Goal: Information Seeking & Learning: Learn about a topic

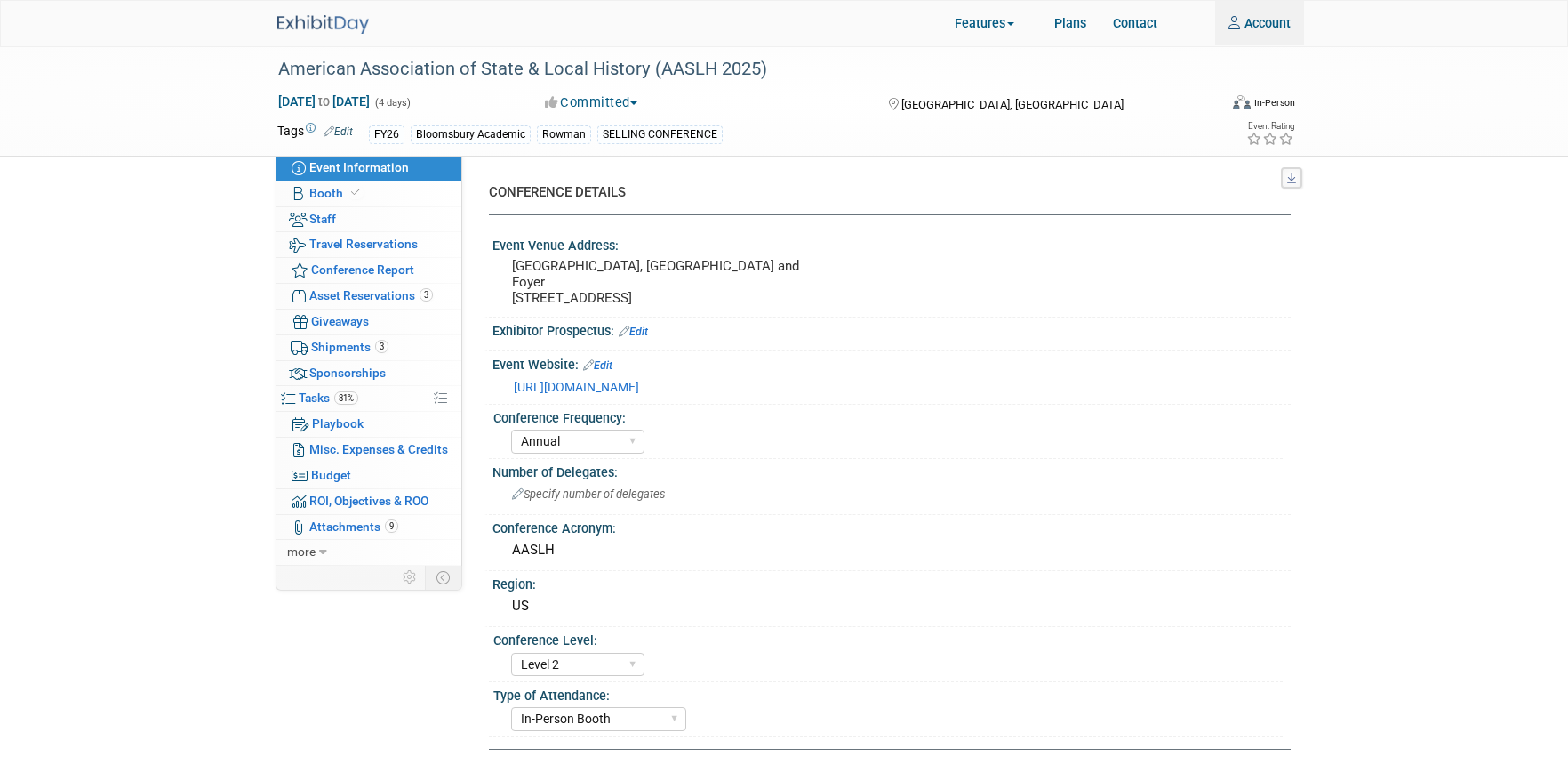
select select "Annual"
select select "Level 2"
select select "In-Person Booth"
select select "Museum Professionals"
select select "Bloomsbury Academic"
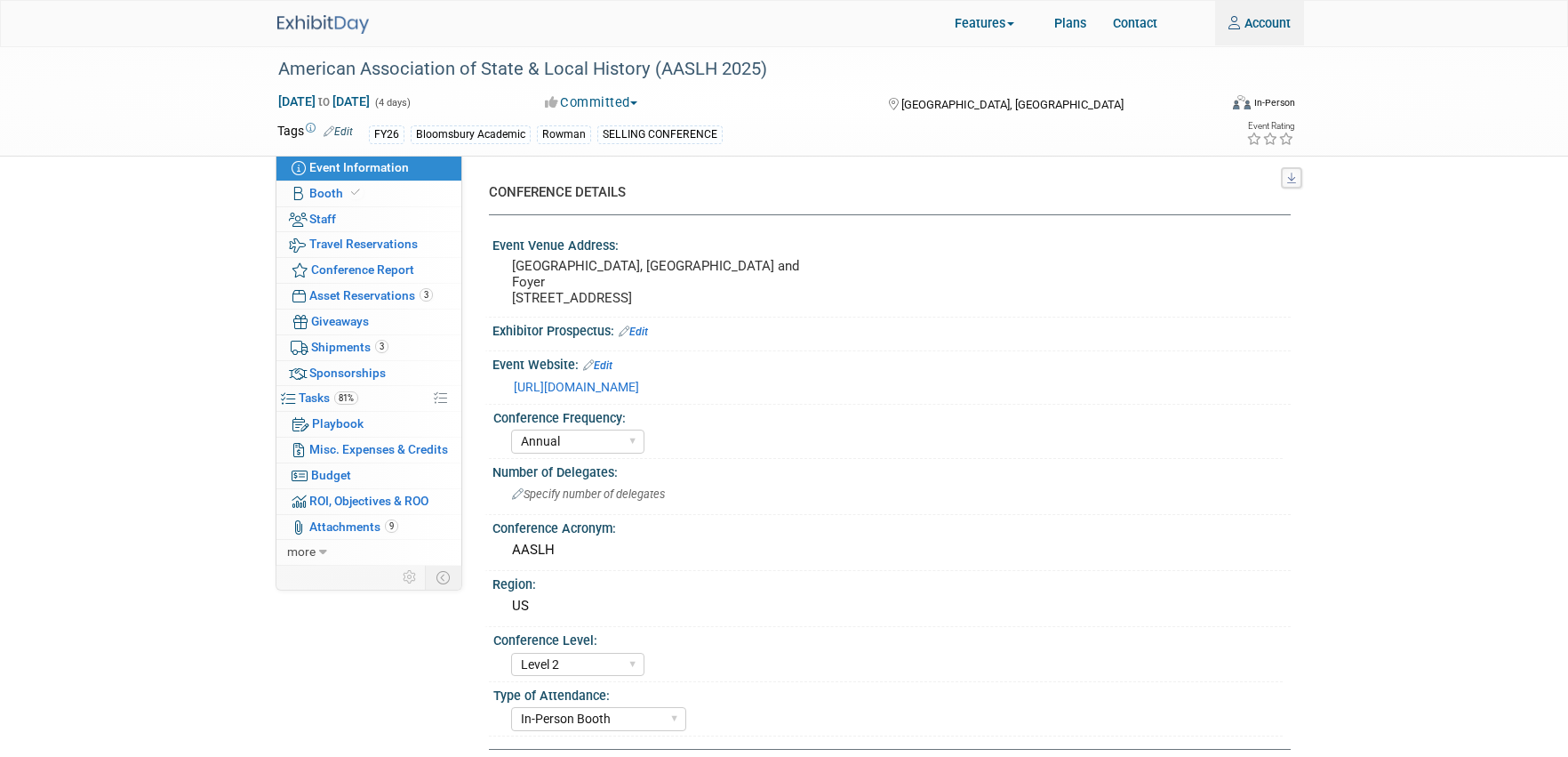
select select "[PERSON_NAME]"
select select "Brand/Subject Presence​"
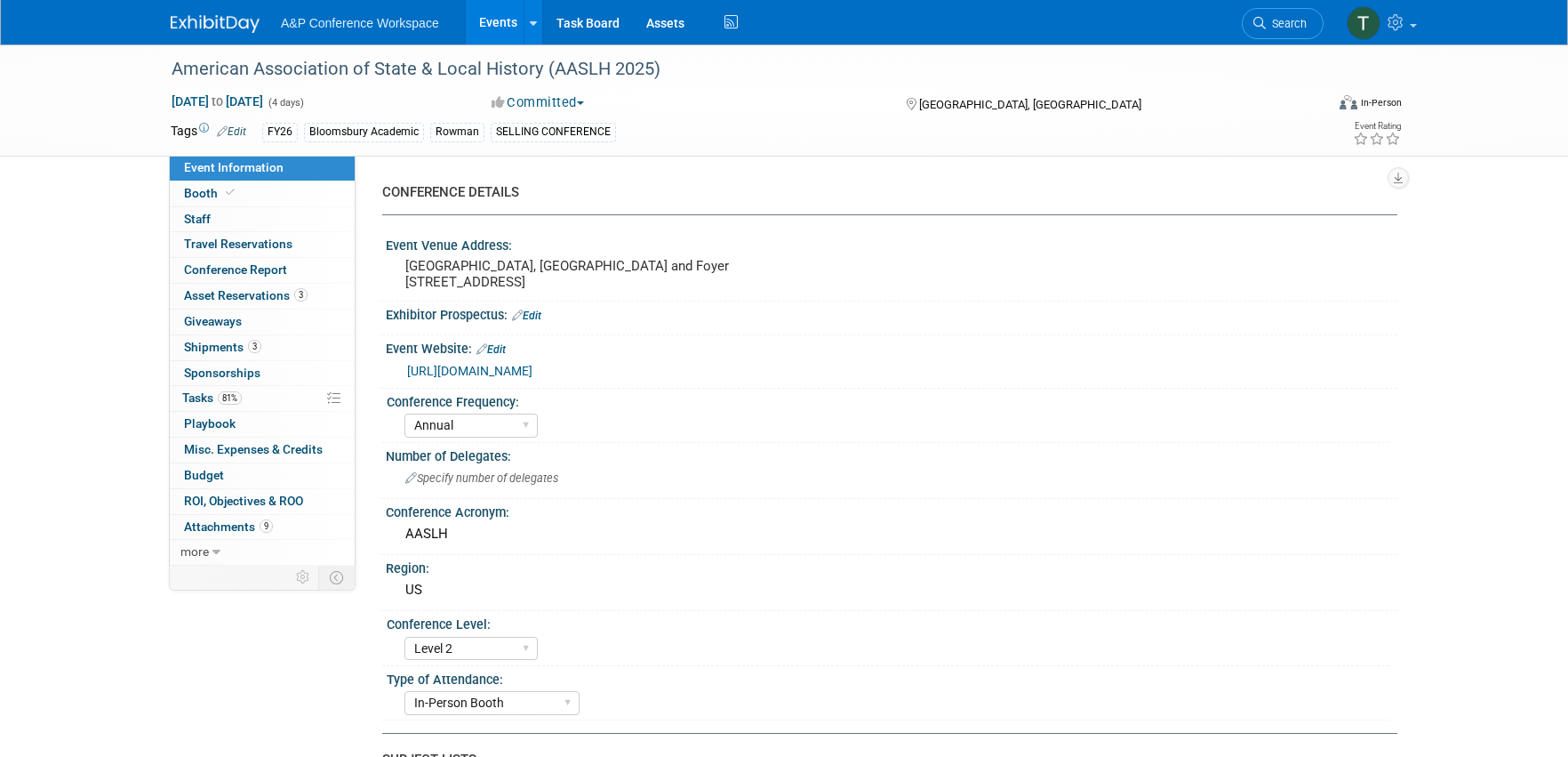
select select "Annual"
select select "Level 2"
select select "In-Person Booth"
select select "Museum Professionals"
select select "Bloomsbury Academic"
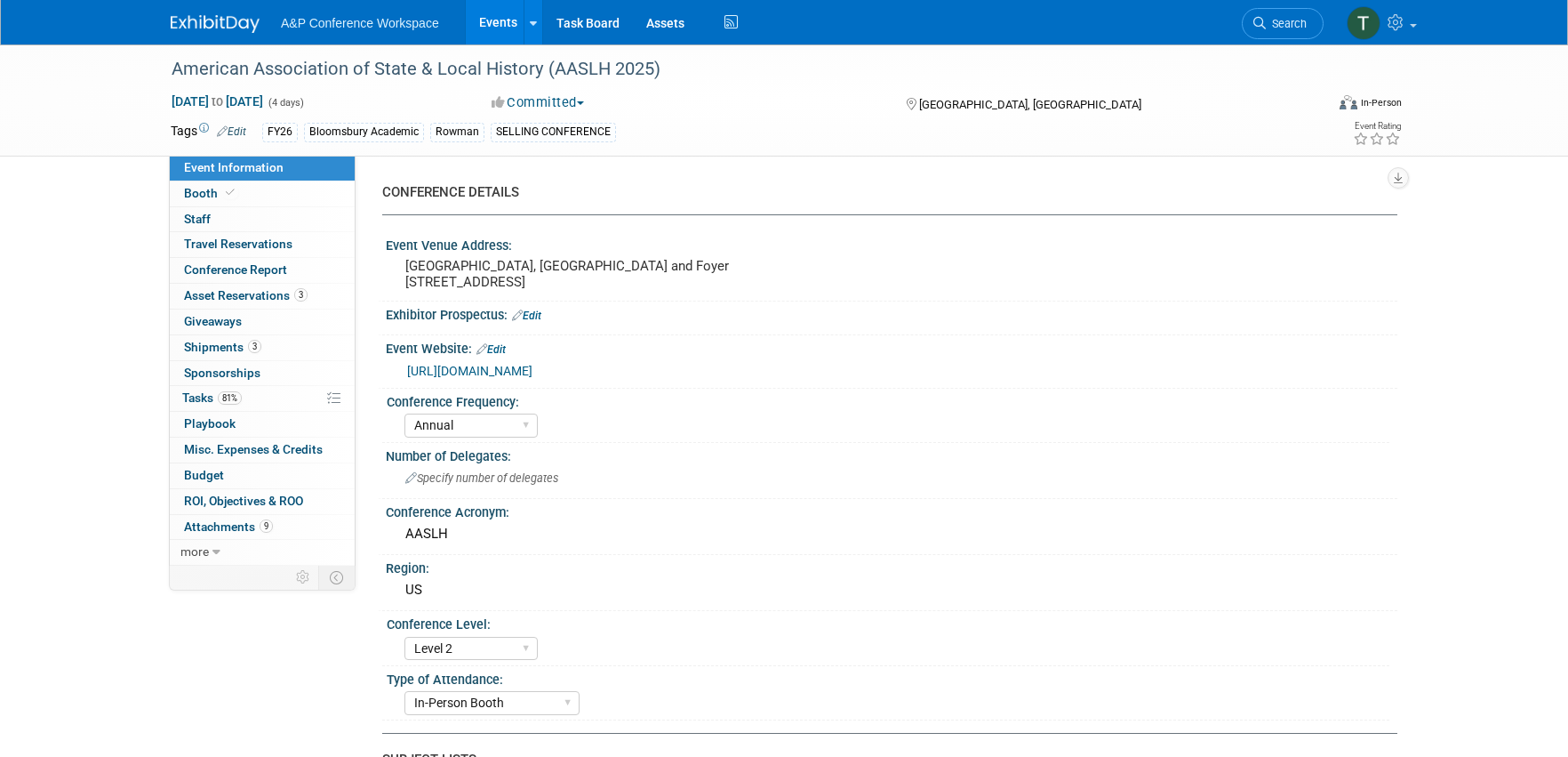
select select "[PERSON_NAME]"
select select "Brand/Subject Presence​"
click at [1265, 29] on icon at bounding box center [1259, 23] width 12 height 12
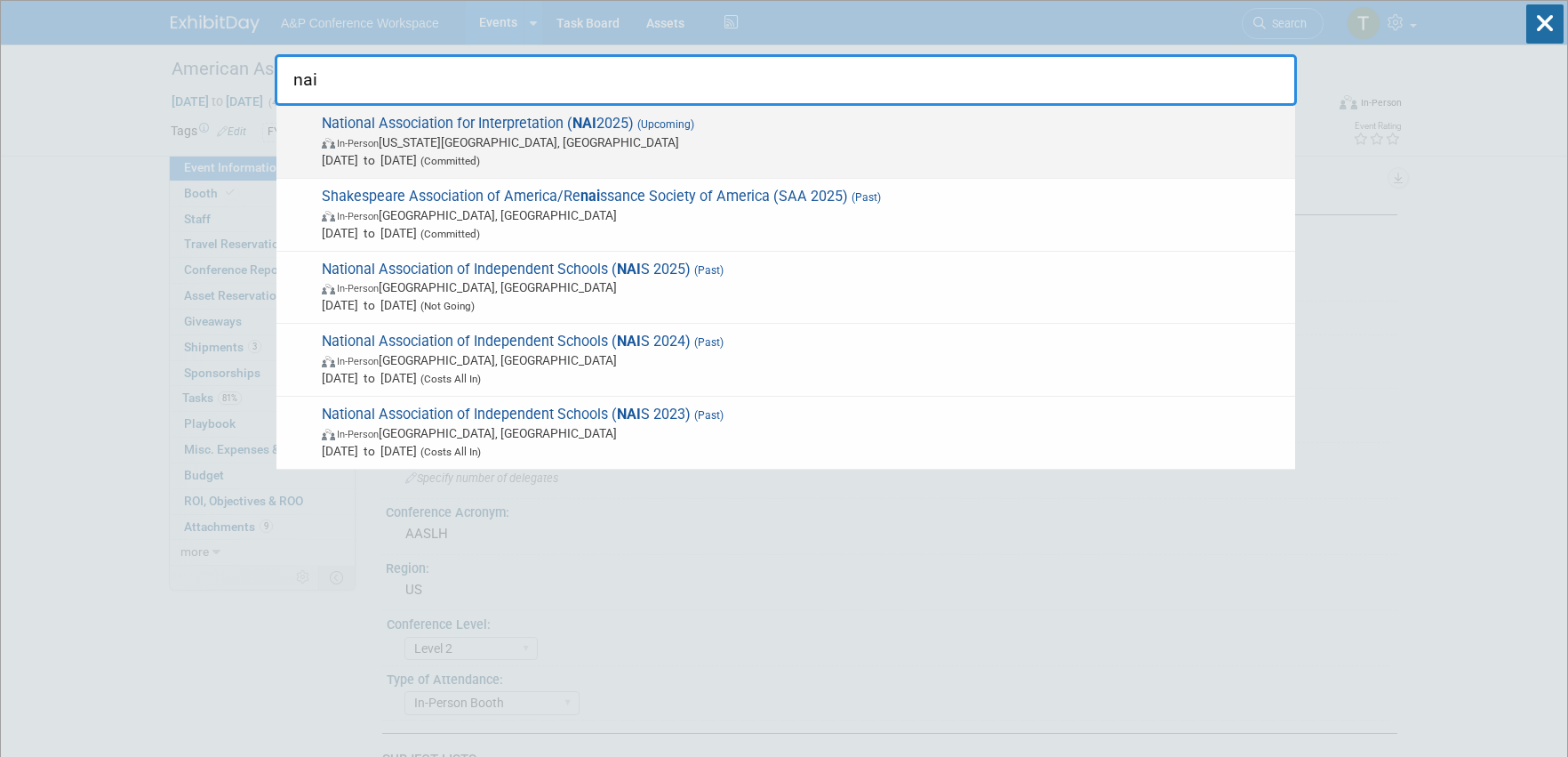
type input "nai"
click at [550, 126] on span "National Association for Interpretation ( NAI 2025) (Upcoming) In-Person Virgin…" at bounding box center [802, 142] width 970 height 55
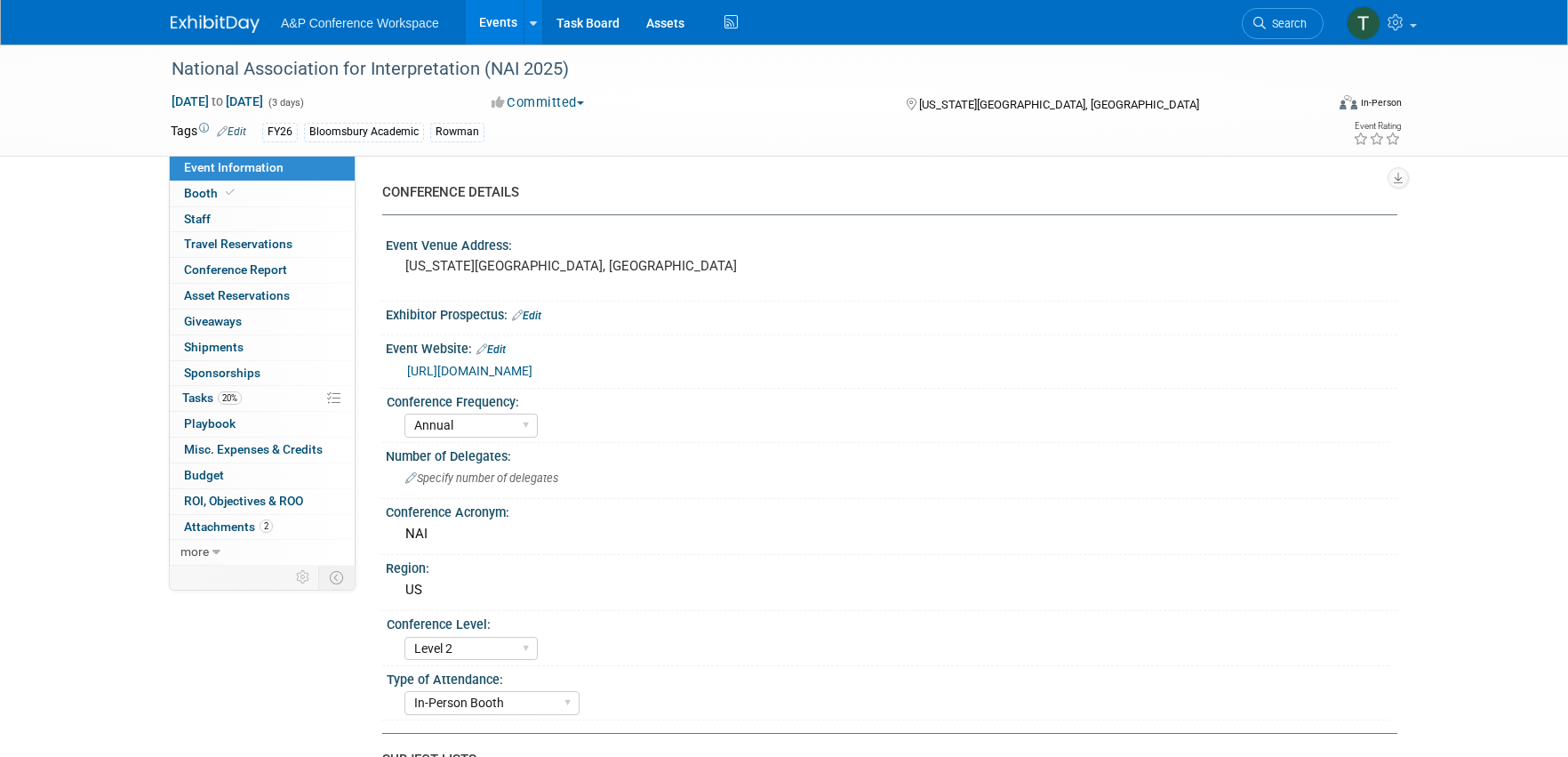
select select "Annual"
select select "Level 2"
select select "In-Person Booth"
select select "Interpretation"
select select "Bloomsbury Academic"
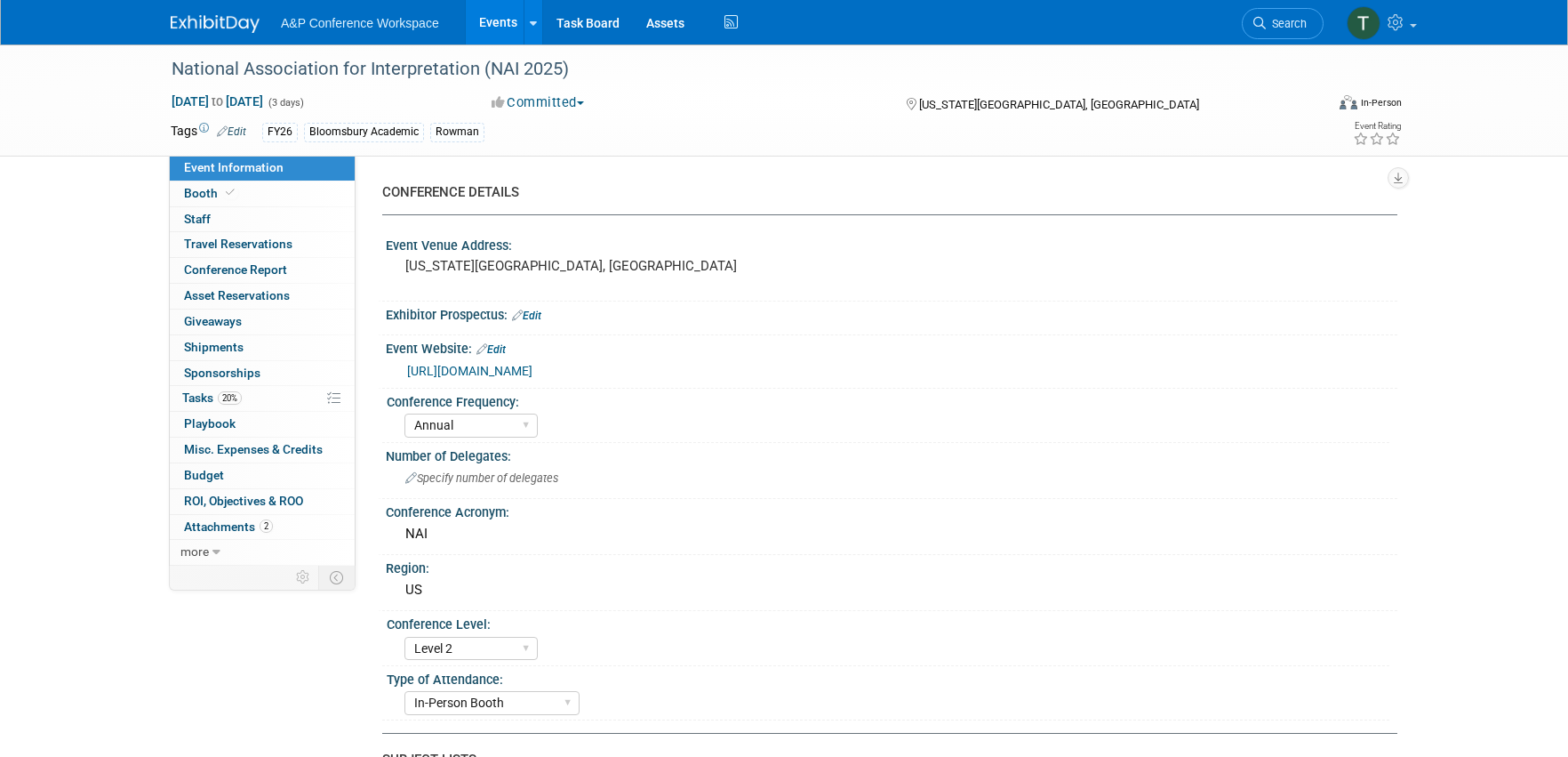
select select "[PERSON_NAME]"
select select "Brand/Subject Presence​"
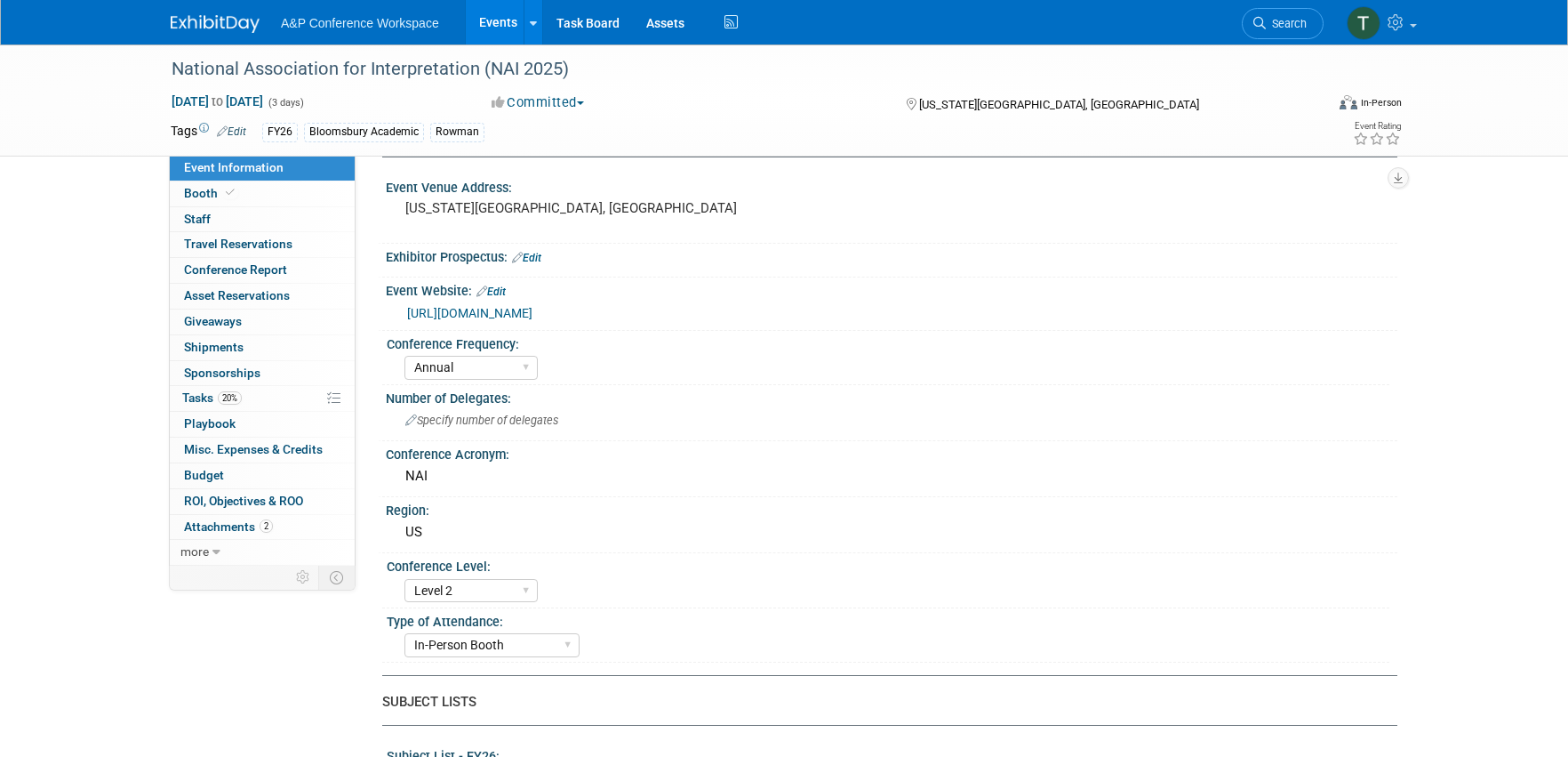
scroll to position [89, 0]
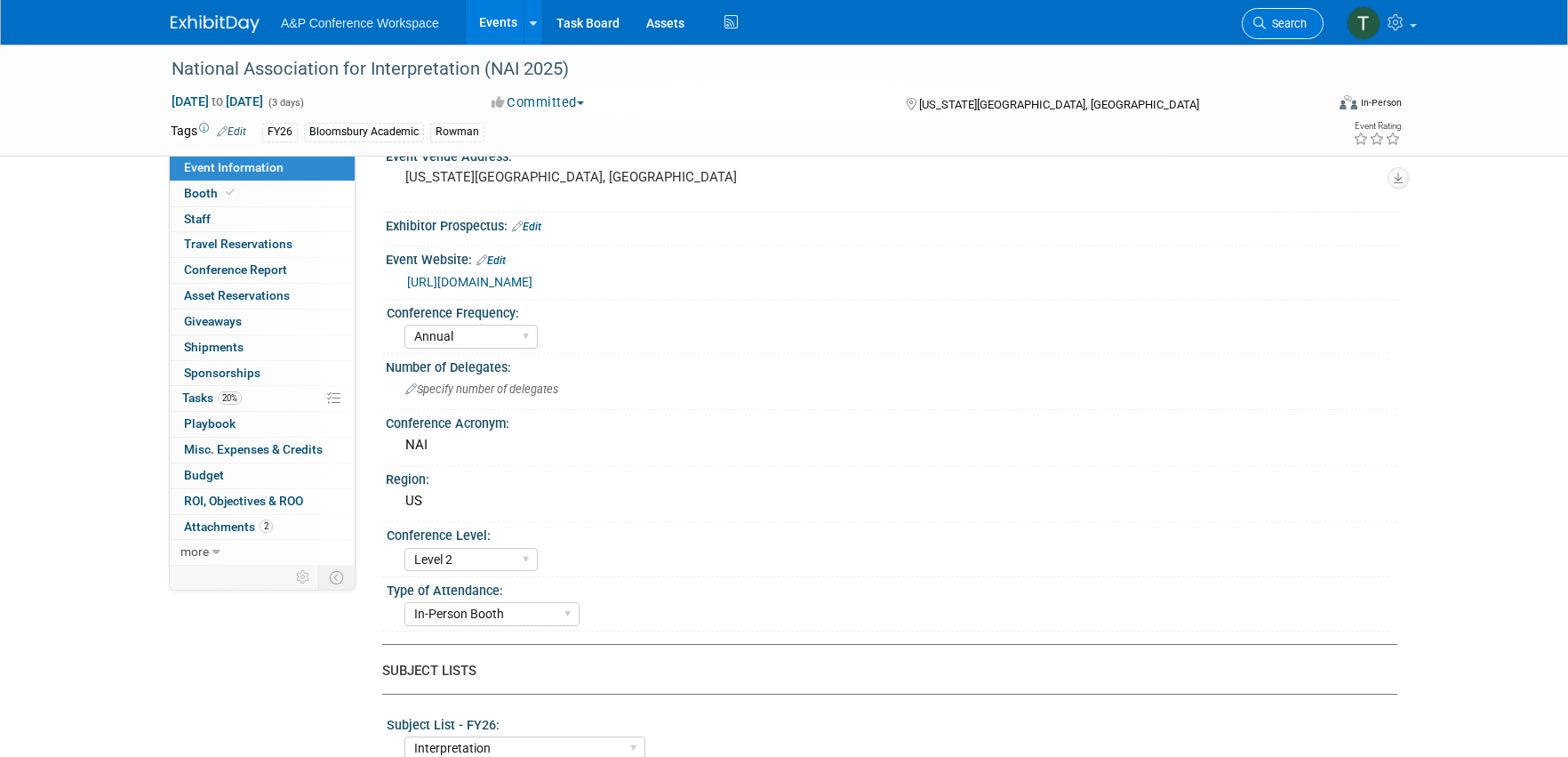
click at [1289, 26] on span "Search" at bounding box center [1286, 24] width 41 height 13
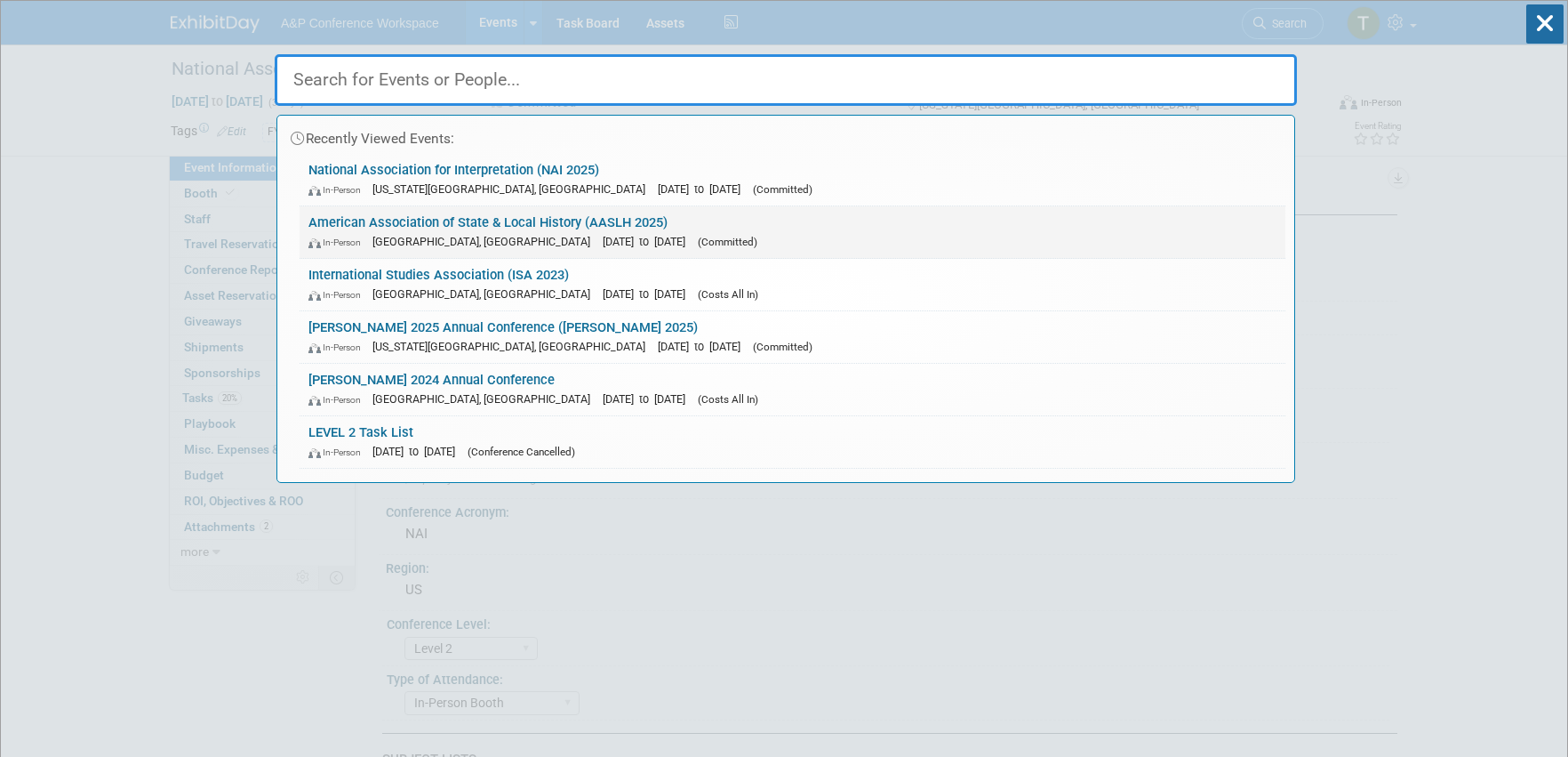
click at [476, 220] on link "American Association of State & Local History (AASLH 2025) In-Person Cincinnati…" at bounding box center [792, 233] width 986 height 52
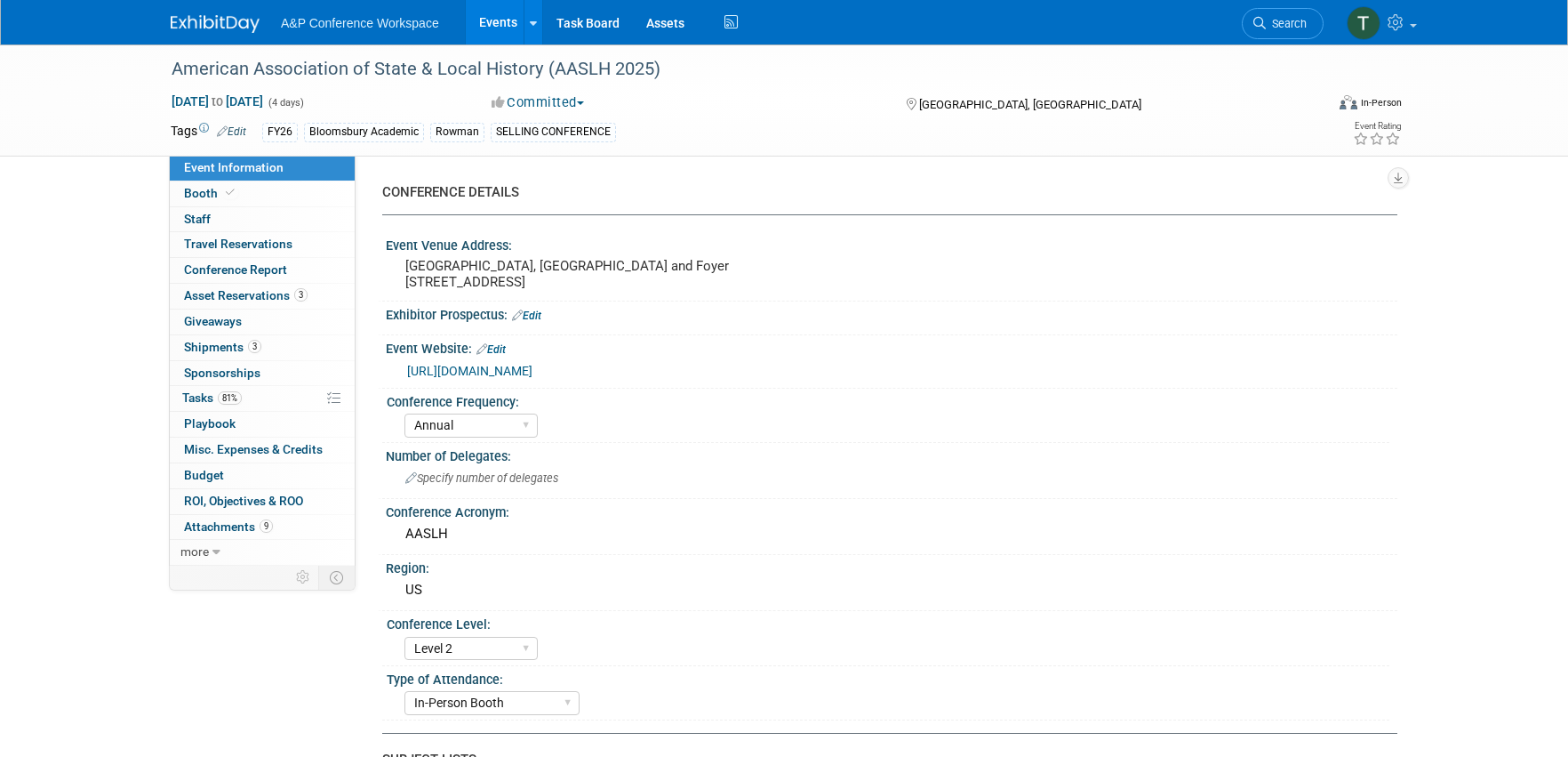
select select "Annual"
select select "Level 2"
select select "In-Person Booth"
select select "Museum Professionals"
select select "Bloomsbury Academic"
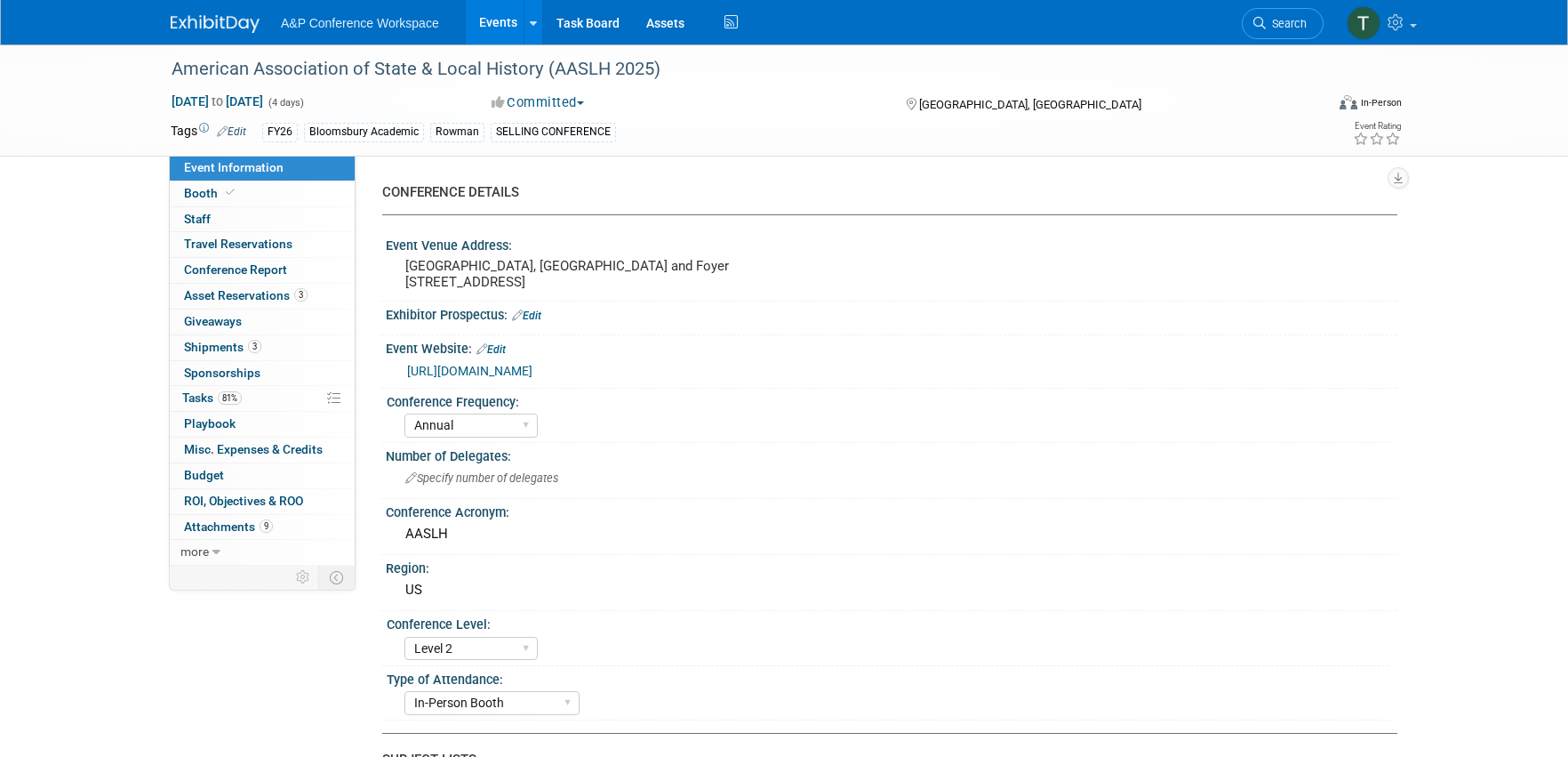
select select "[PERSON_NAME]"
select select "Brand/Subject Presence​"
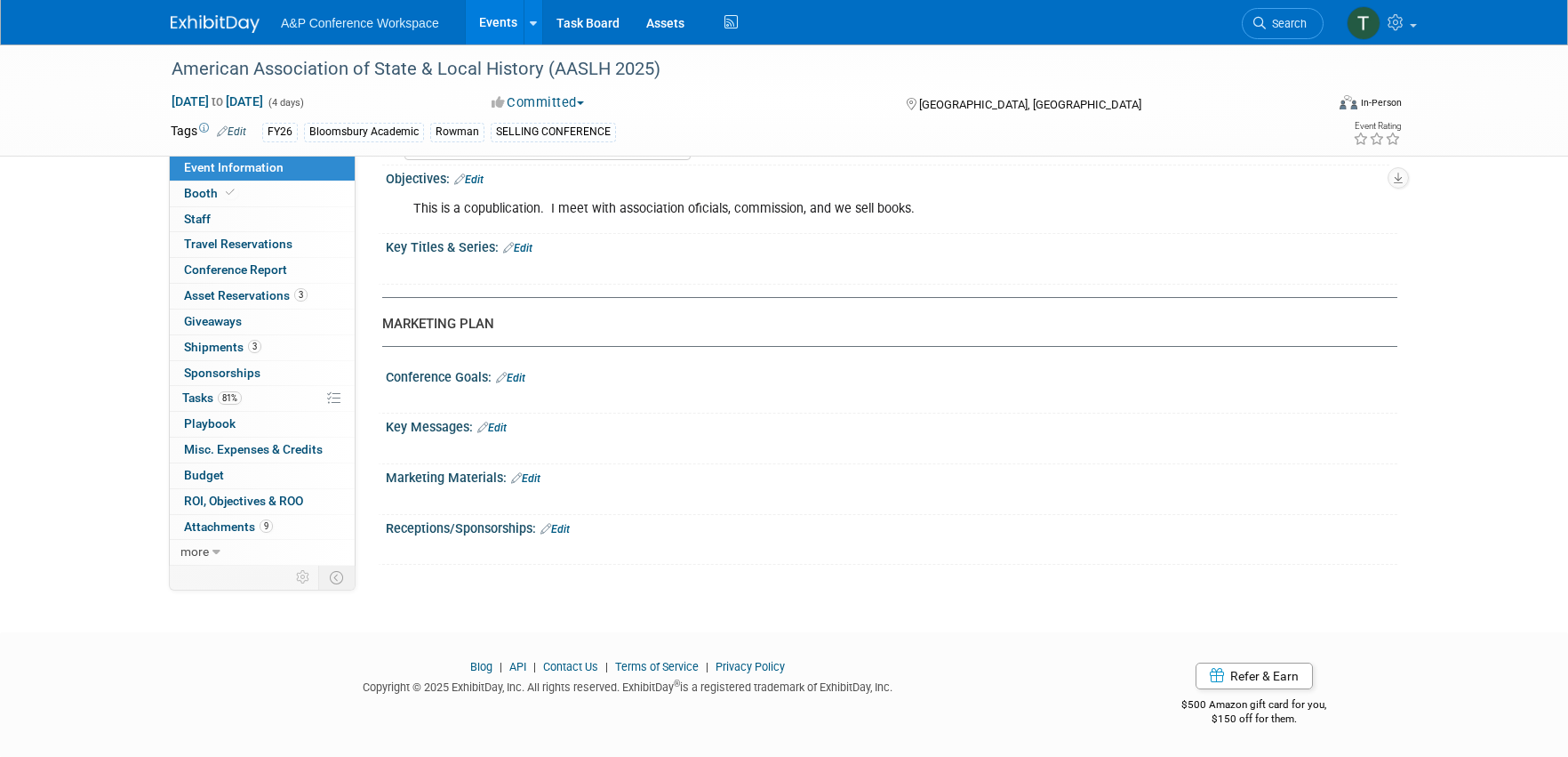
scroll to position [1787, 0]
click at [277, 344] on link "3 Shipments 3" at bounding box center [261, 347] width 185 height 25
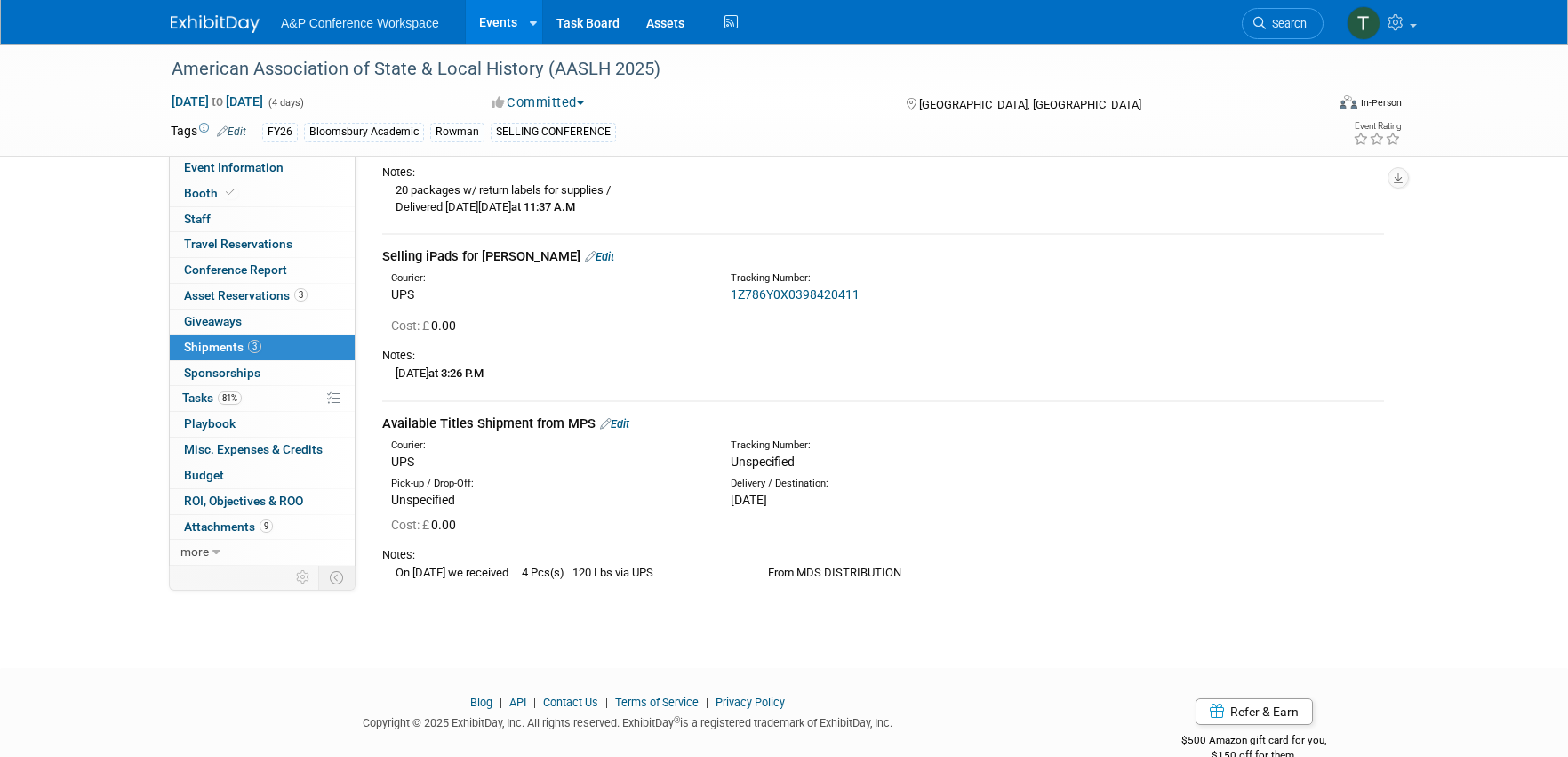
scroll to position [213, 0]
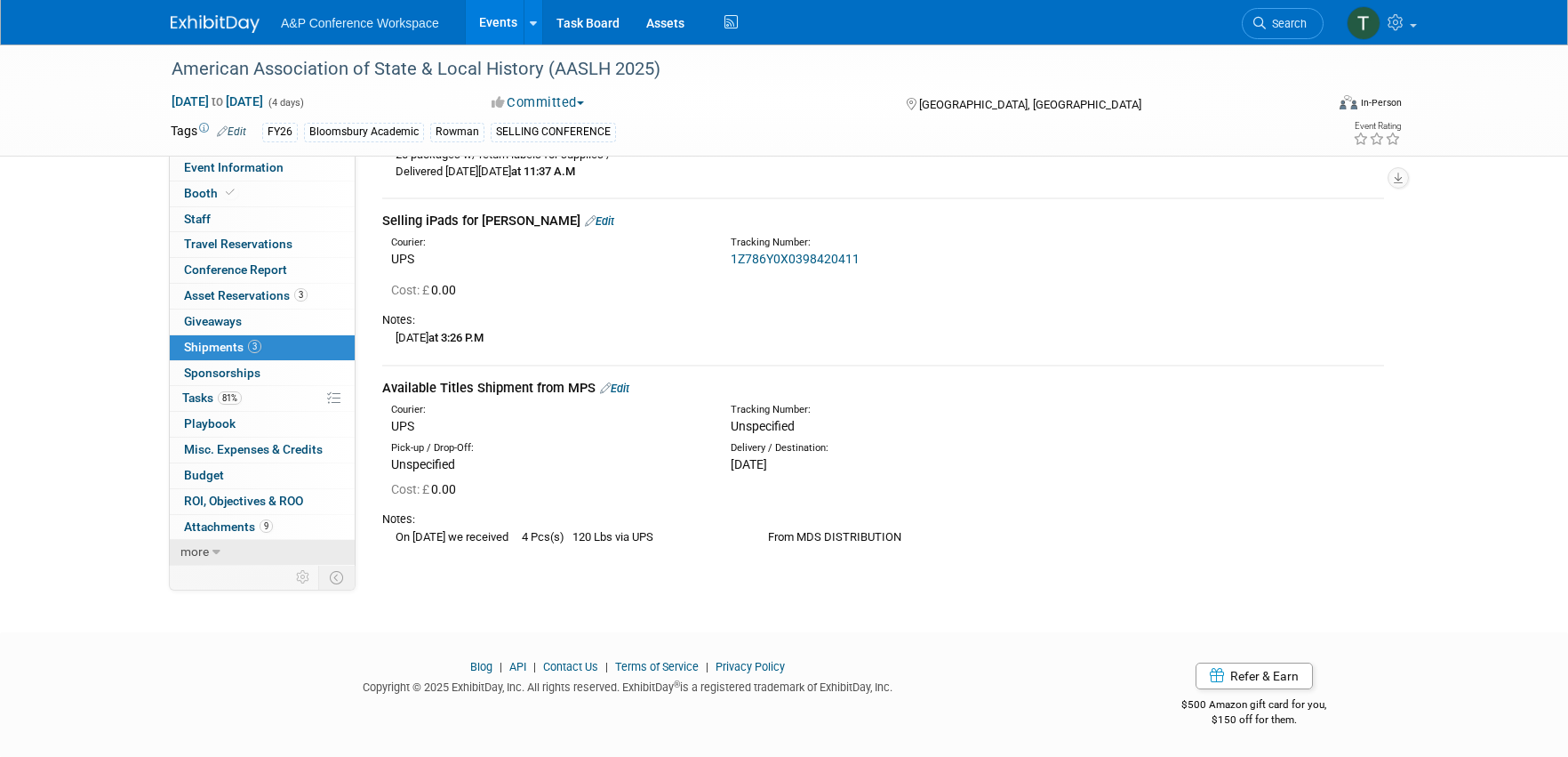
click at [213, 551] on icon at bounding box center [216, 552] width 8 height 12
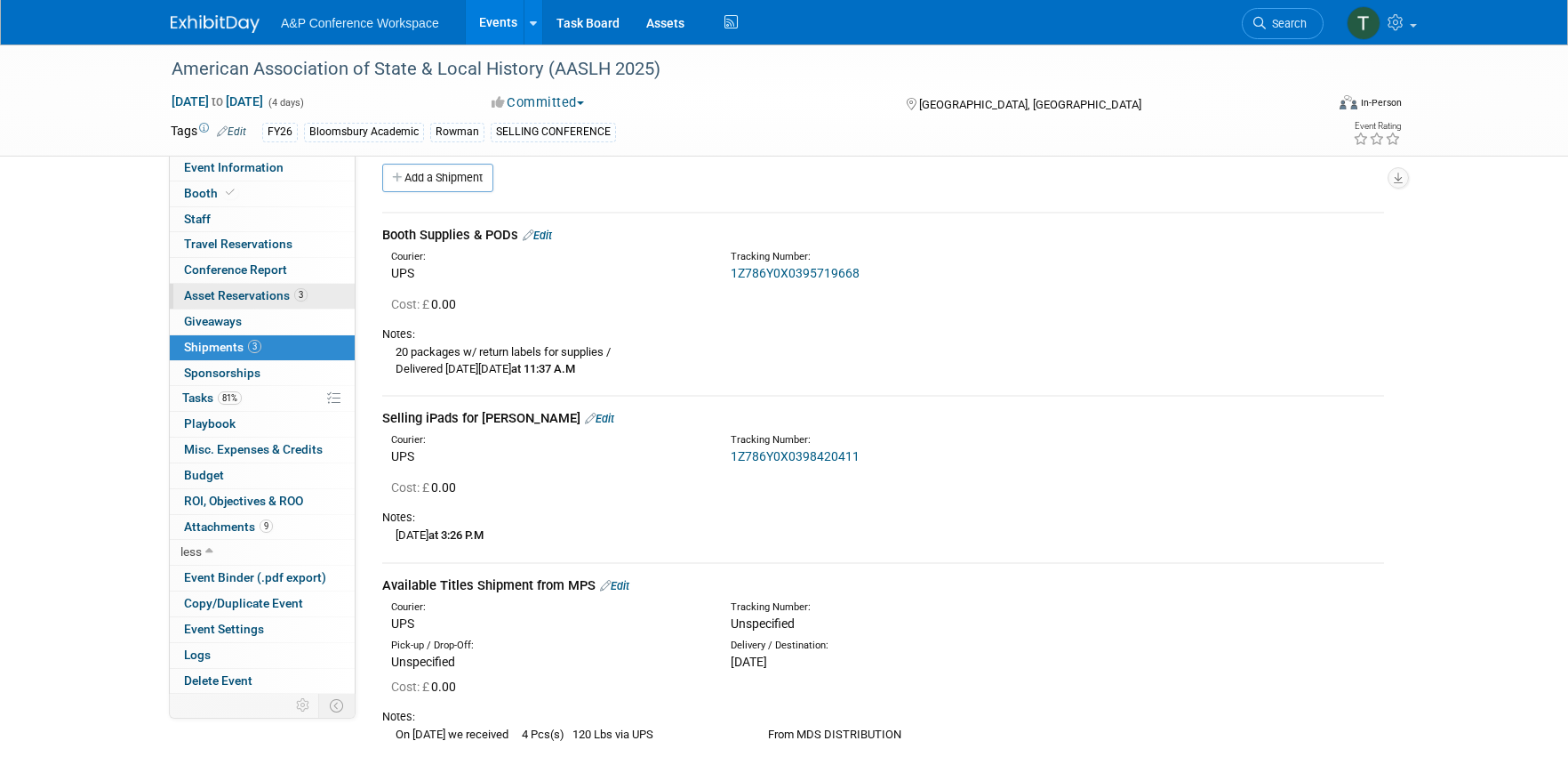
scroll to position [0, 0]
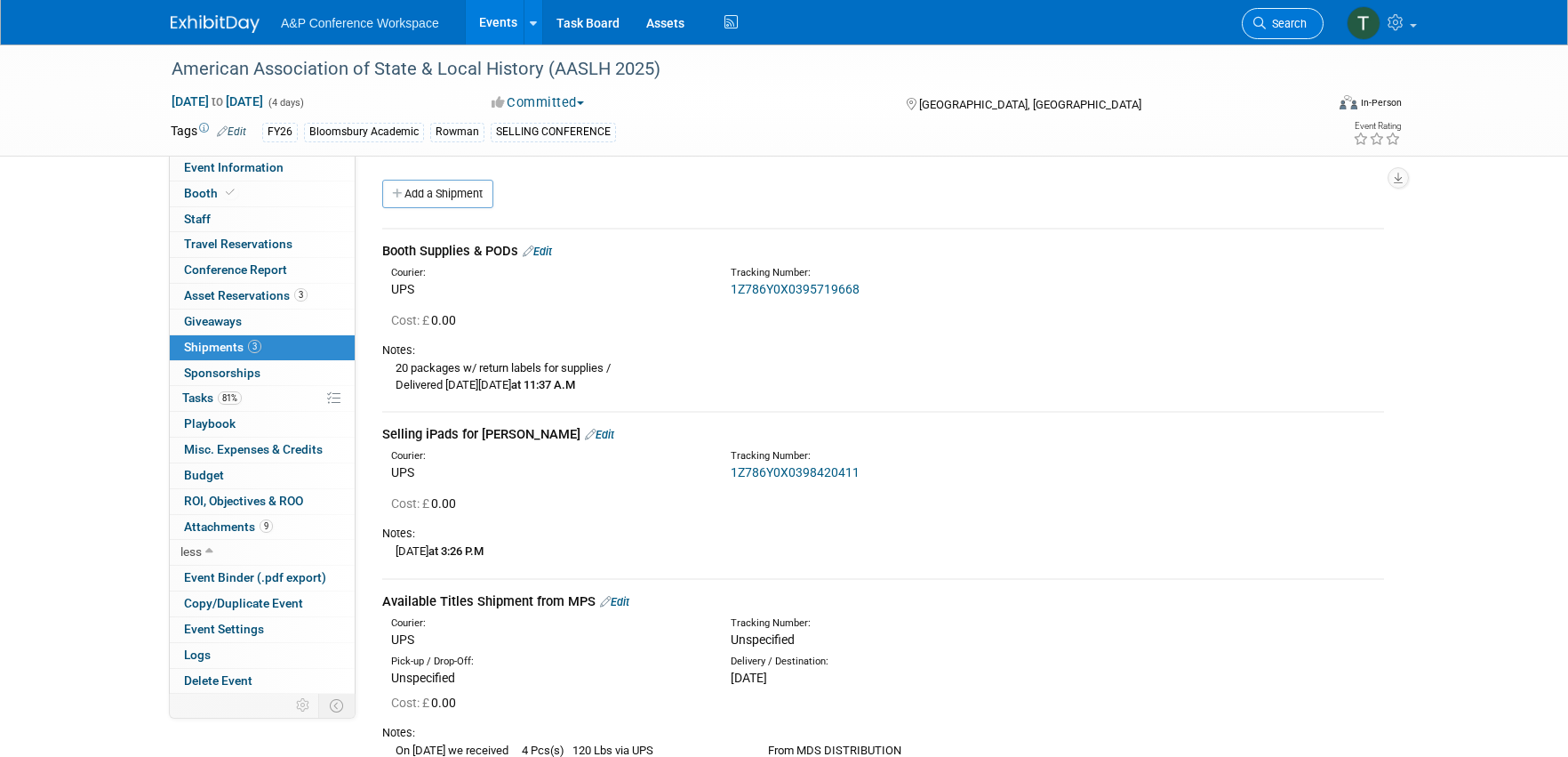
click at [1270, 27] on span "Search" at bounding box center [1286, 24] width 41 height 13
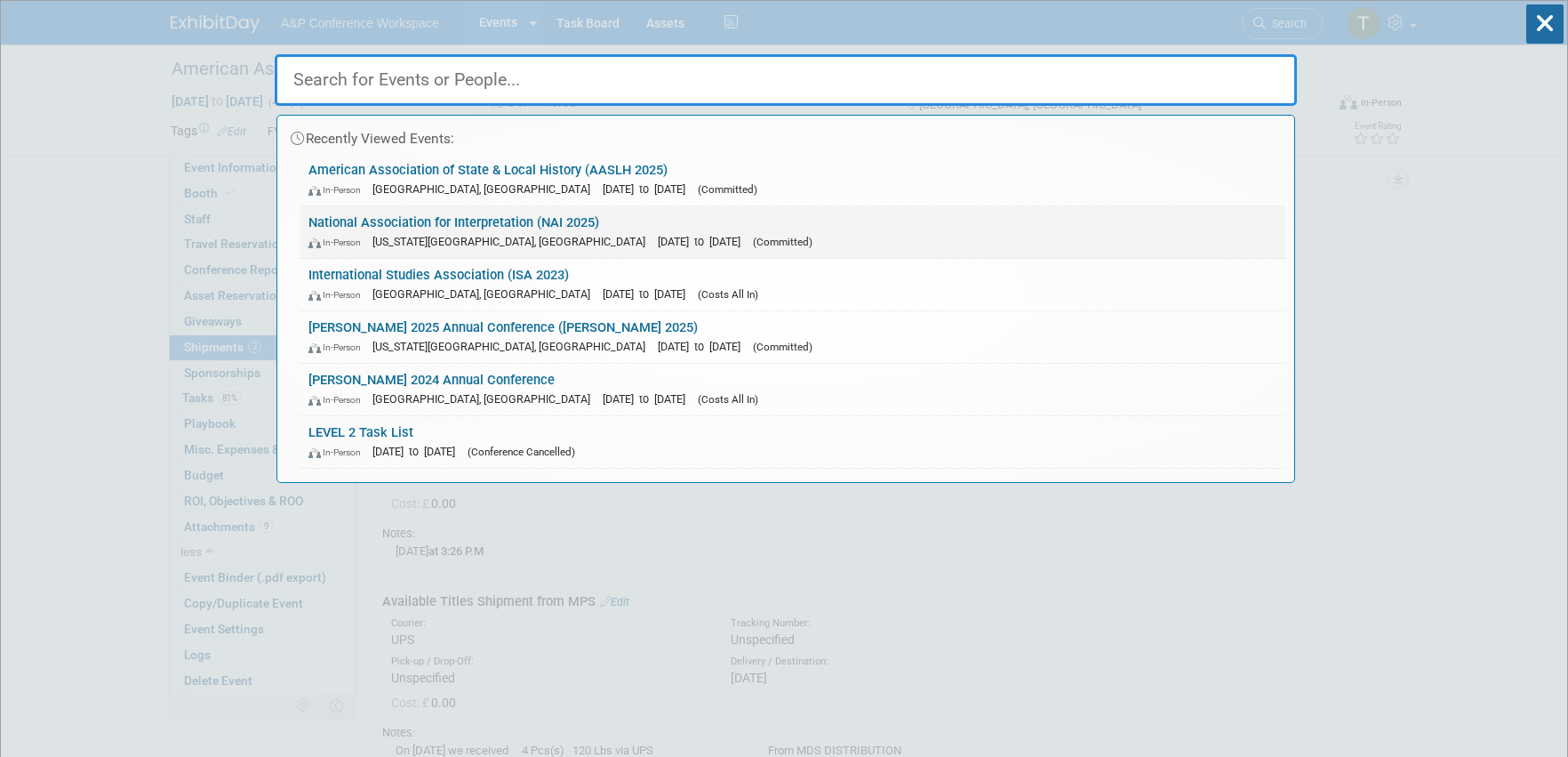
click at [472, 230] on link "National Association for Interpretation (NAI 2025) In-Person Virginia Beach, VA…" at bounding box center [792, 233] width 986 height 52
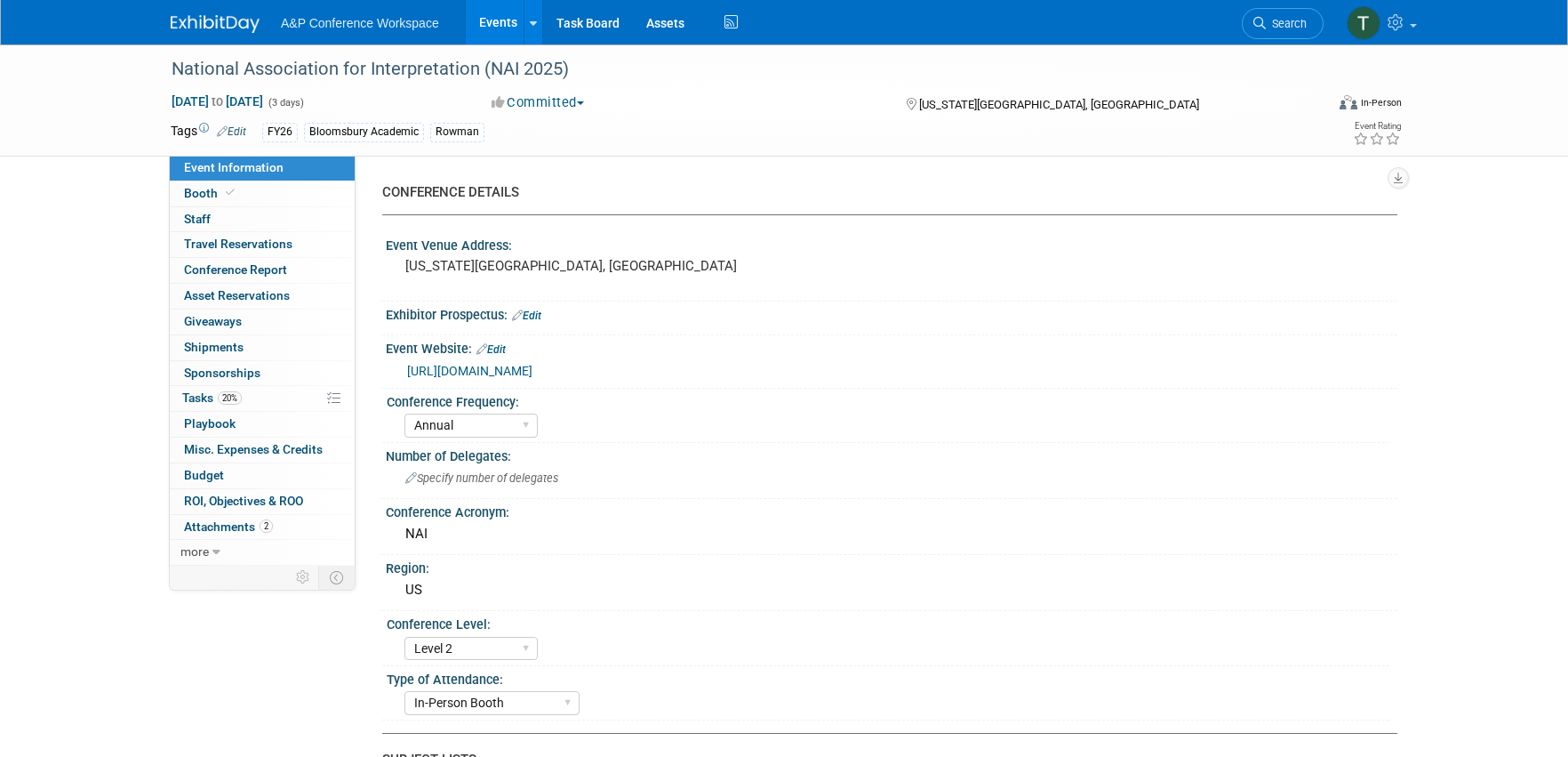
select select "Annual"
select select "Level 2"
select select "In-Person Booth"
select select "Interpretation"
select select "Bloomsbury Academic"
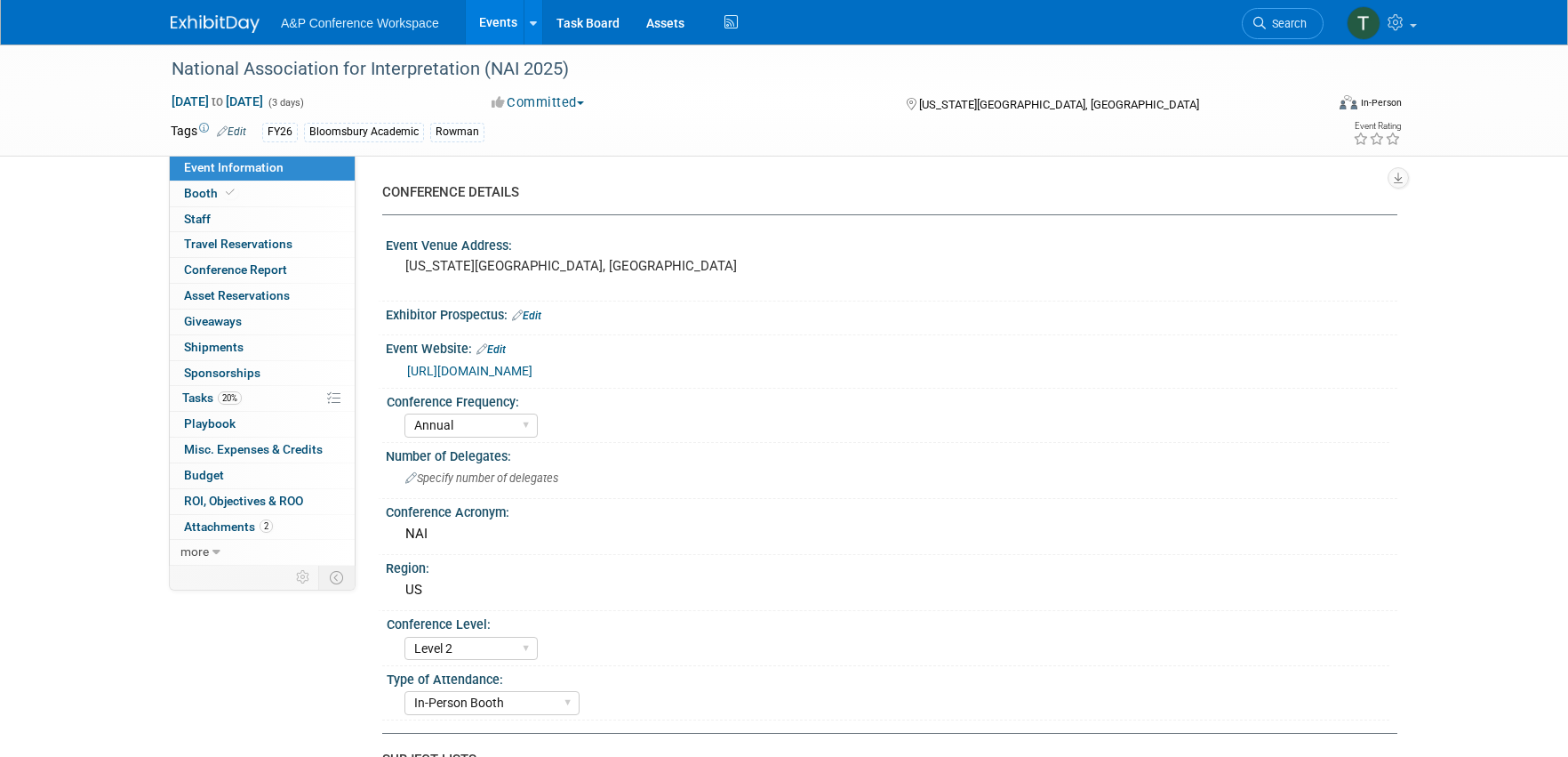
select select "[PERSON_NAME]"
select select "Brand/Subject Presence​"
click at [238, 515] on link "2 Attachments 2" at bounding box center [261, 527] width 185 height 25
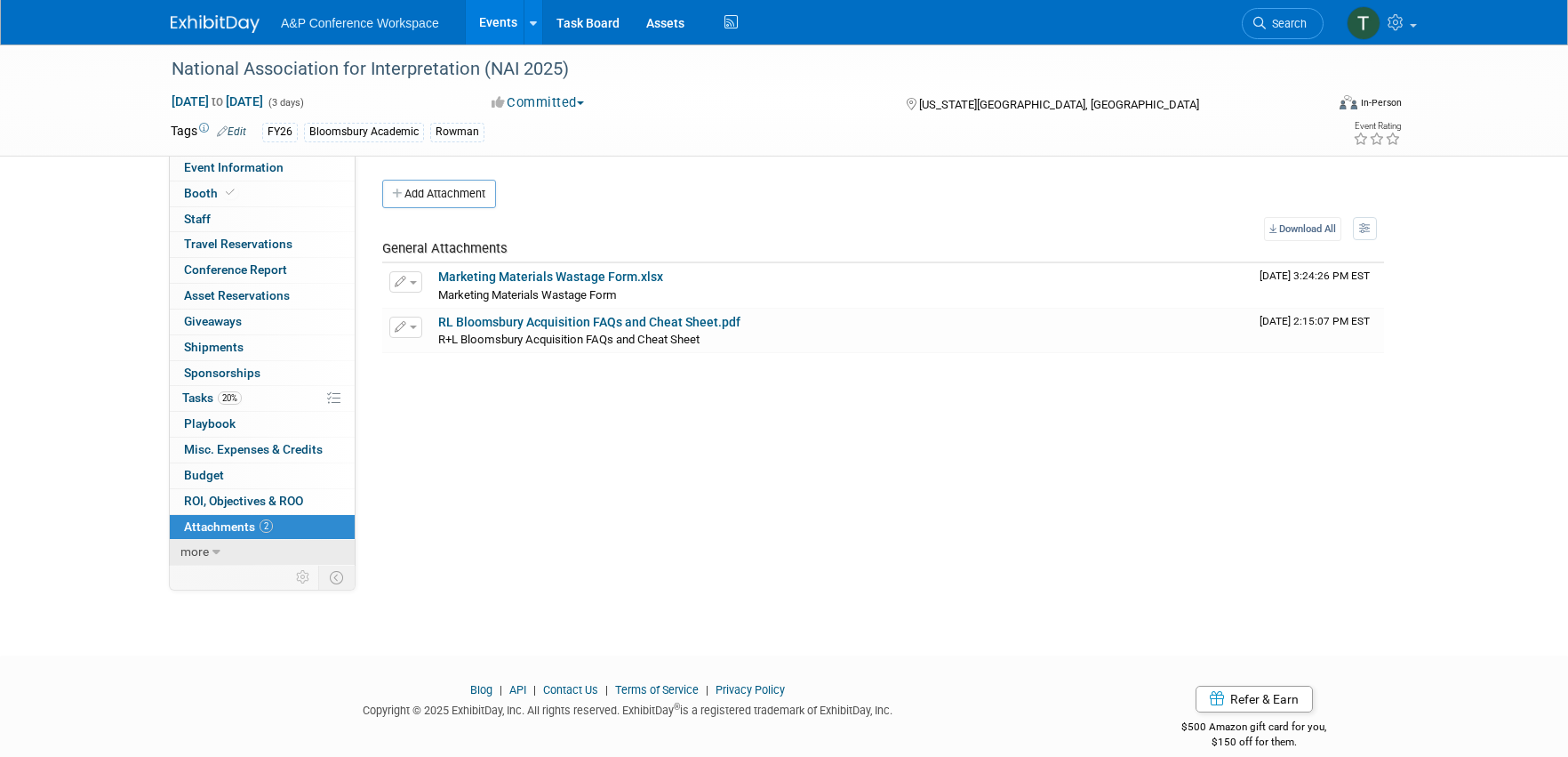
click at [195, 547] on span "more" at bounding box center [195, 551] width 29 height 14
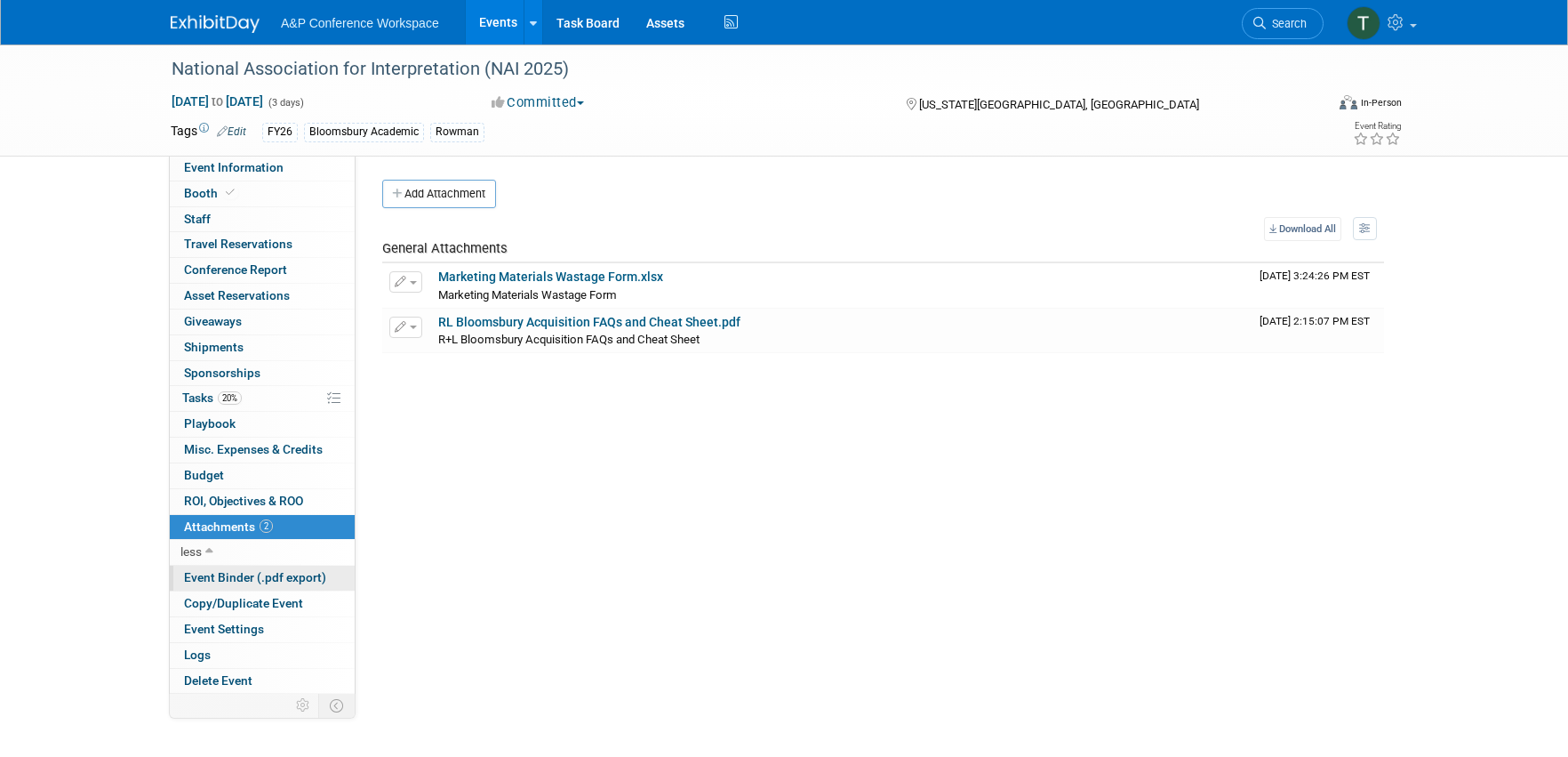
click at [217, 572] on span "Event Binder (.pdf export)" at bounding box center [254, 577] width 143 height 14
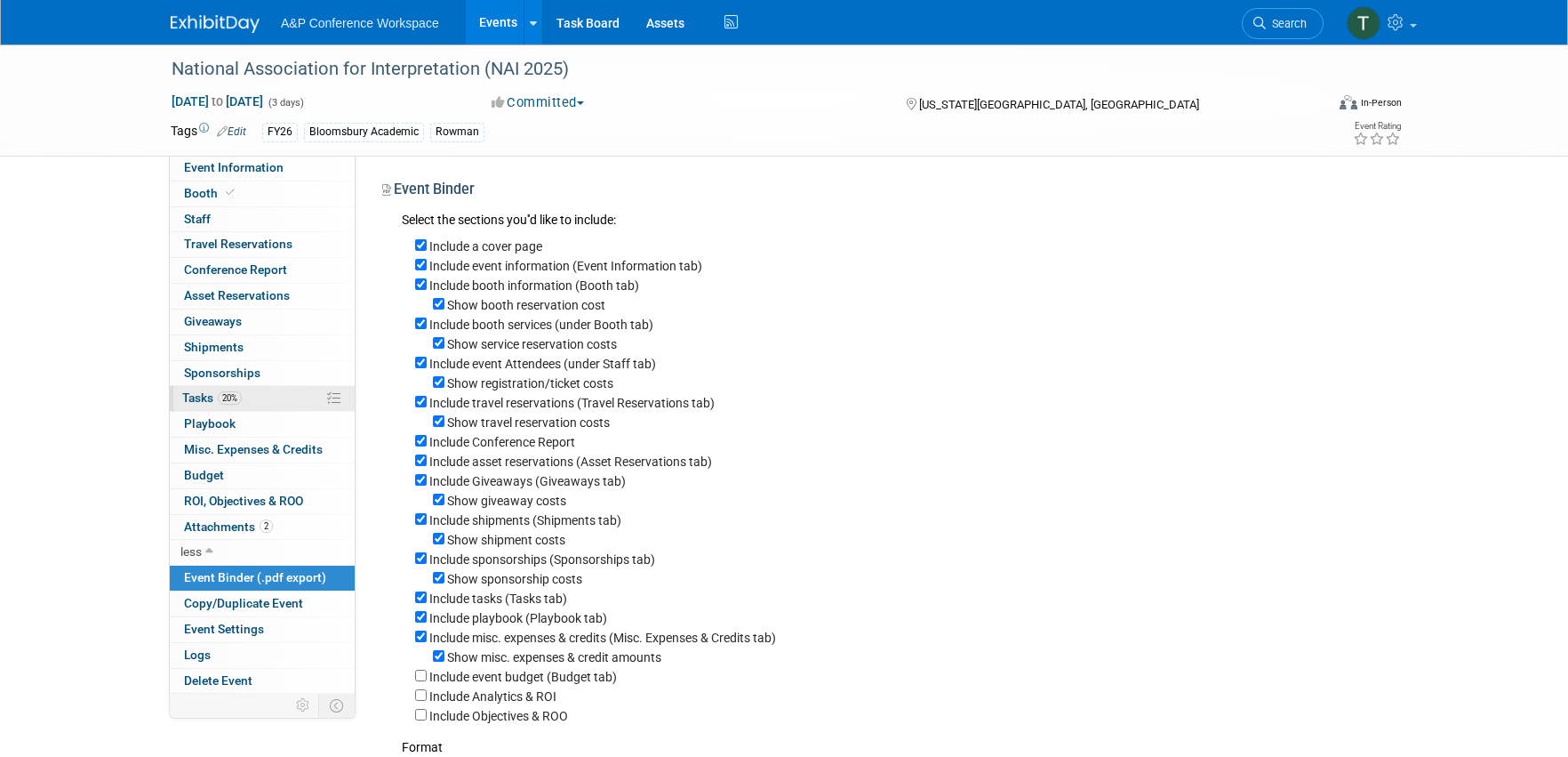
click at [256, 394] on link "20% Tasks 20%" at bounding box center [261, 398] width 185 height 25
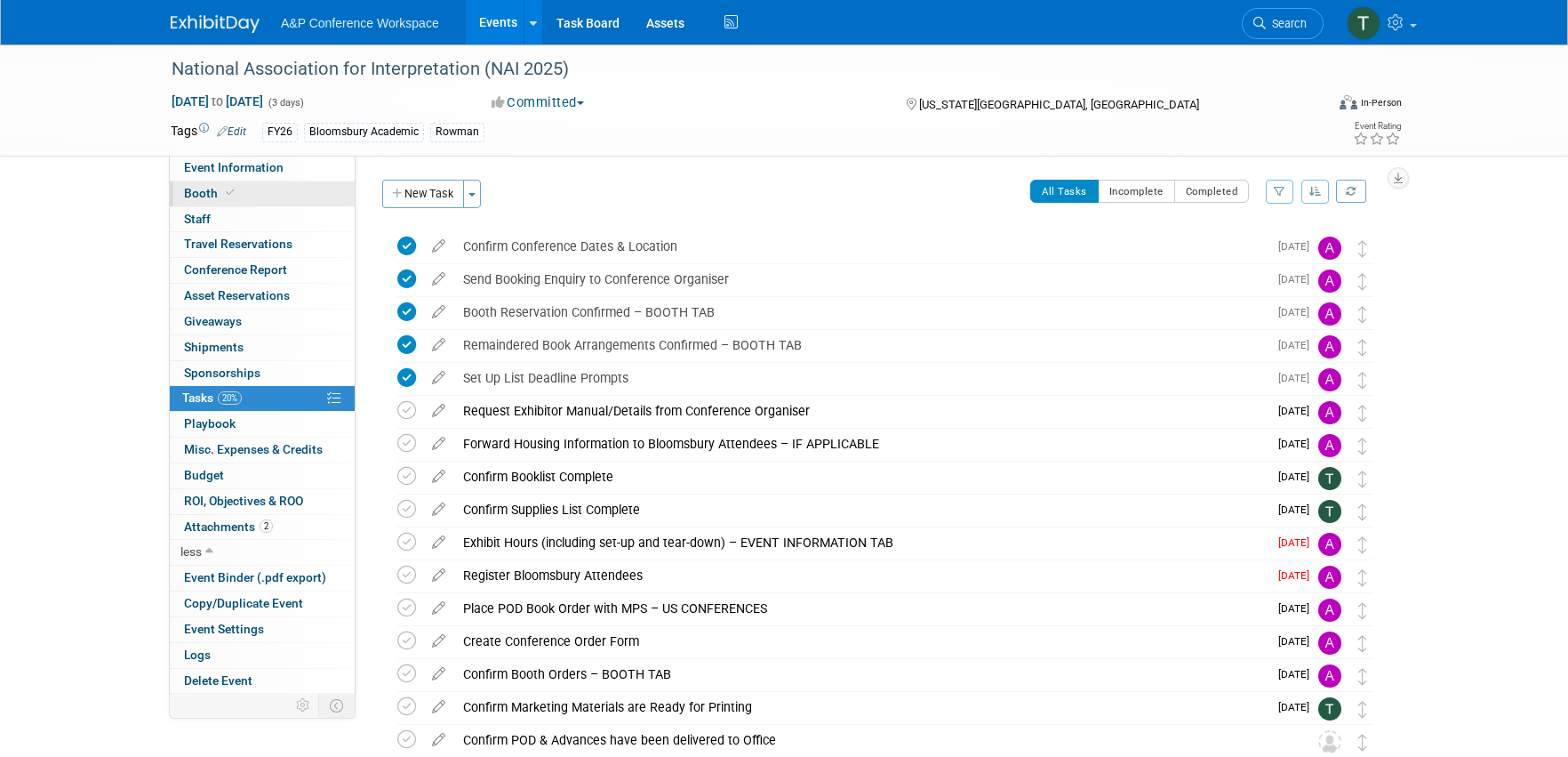
click at [232, 194] on icon at bounding box center [230, 192] width 9 height 10
select select "RLKP"
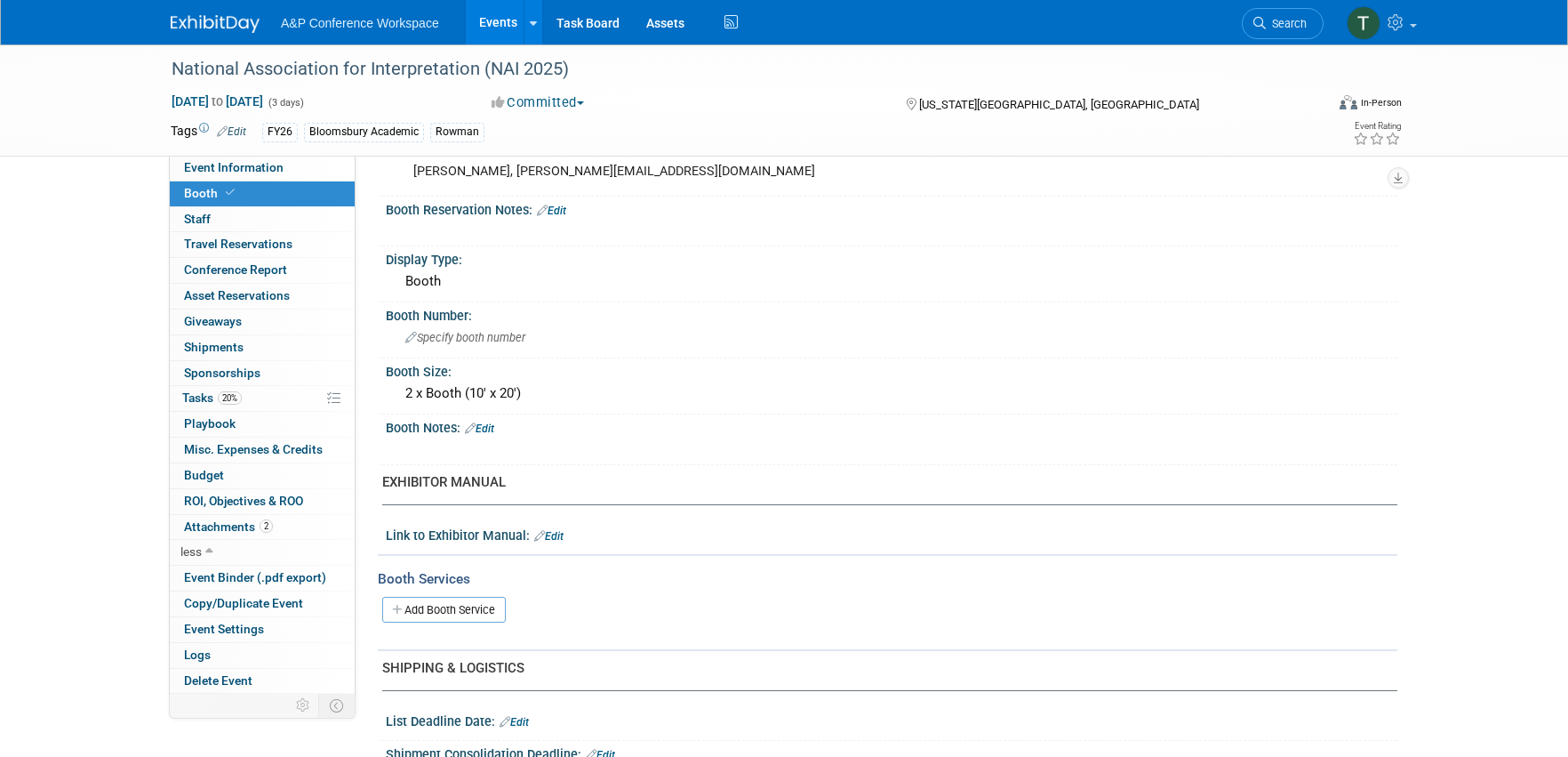
scroll to position [343, 0]
